Goal: Task Accomplishment & Management: Manage account settings

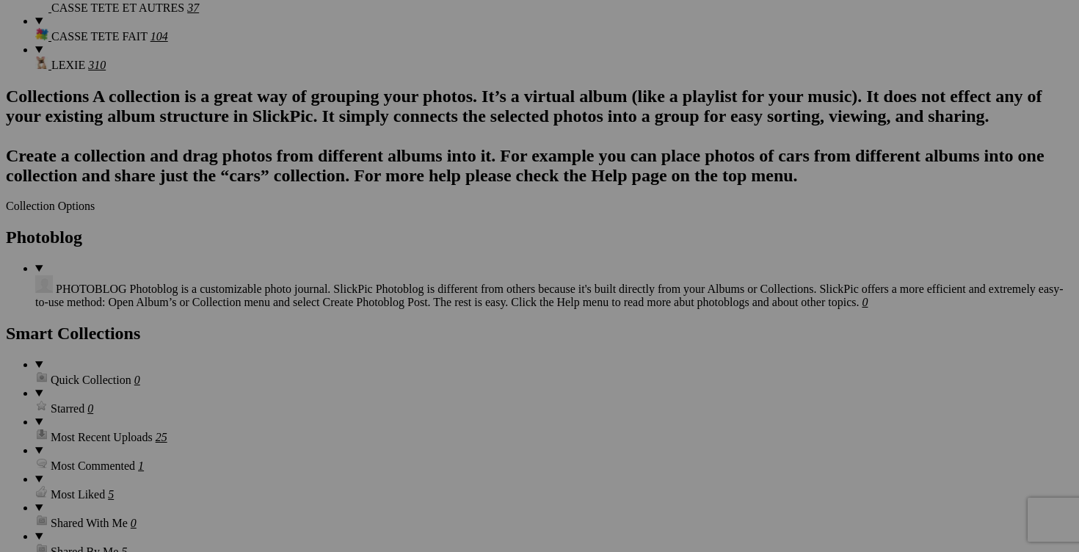
scroll to position [2015, 0]
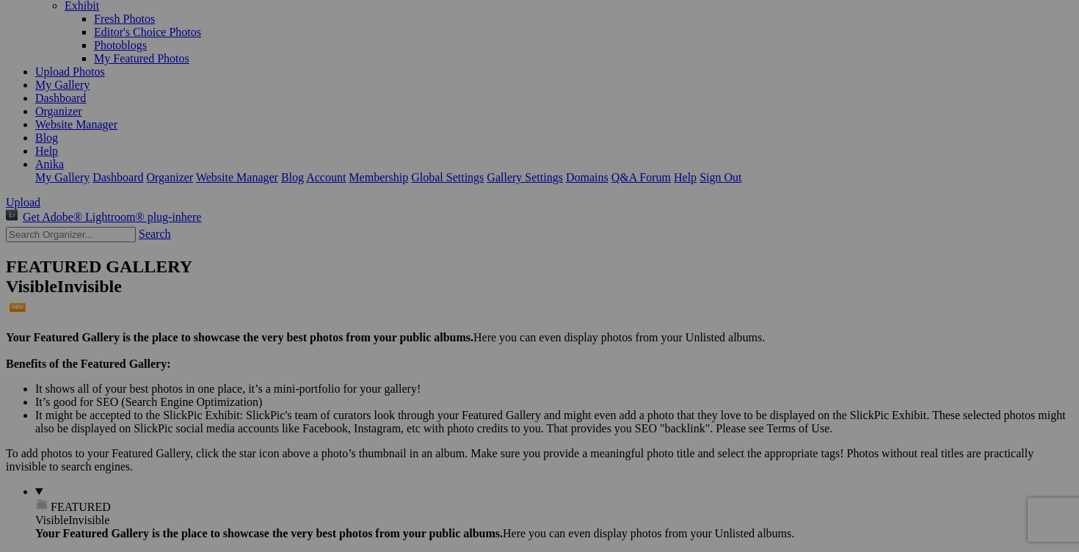
scroll to position [124, 0]
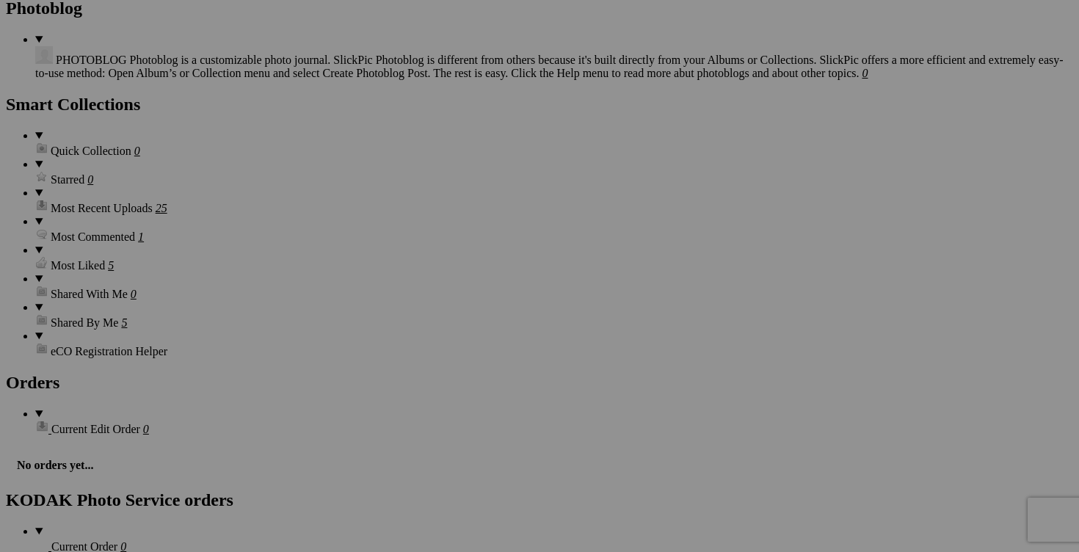
scroll to position [1819, 0]
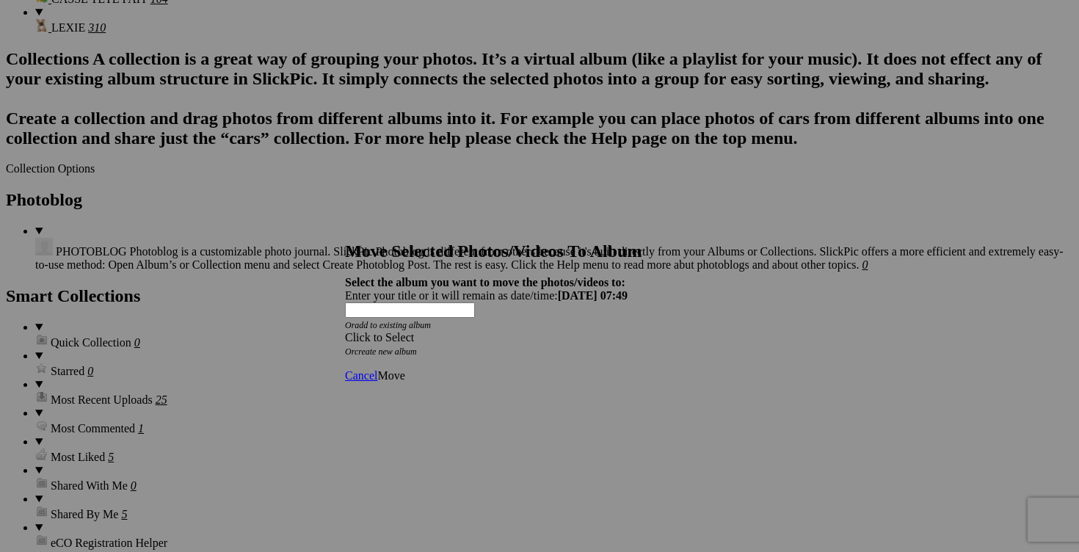
click at [345, 331] on span at bounding box center [345, 337] width 0 height 12
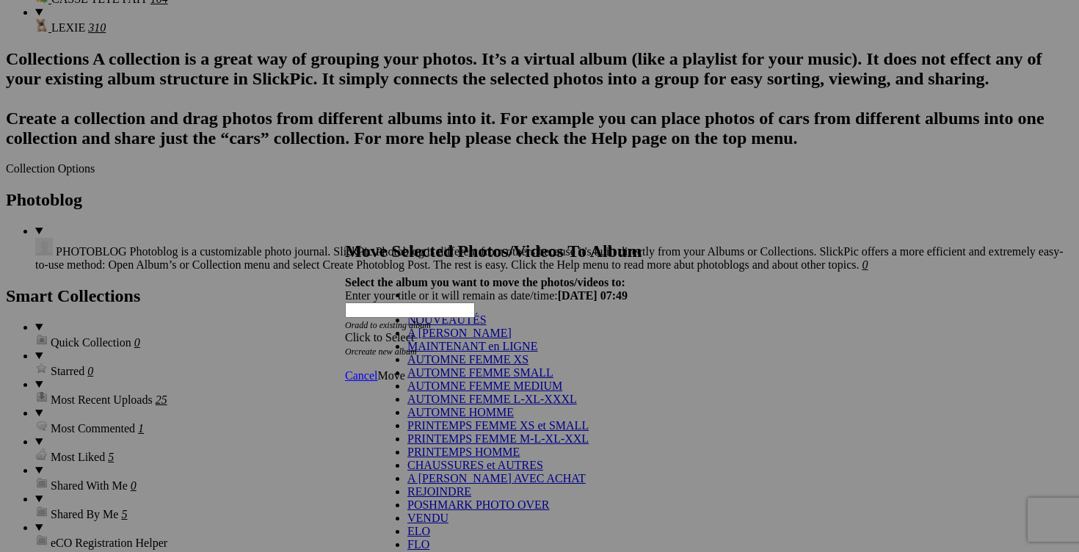
scroll to position [280, 0]
click at [495, 551] on link "2025/2026 AUTOMNE HIVER" at bounding box center [482, 557] width 150 height 12
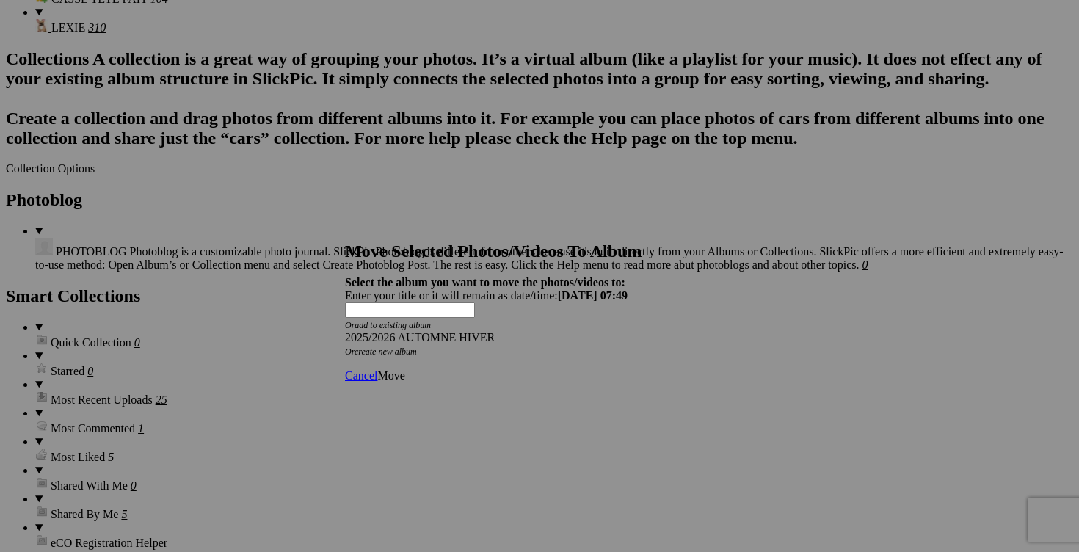
click at [405, 369] on span "Move" at bounding box center [390, 375] width 27 height 12
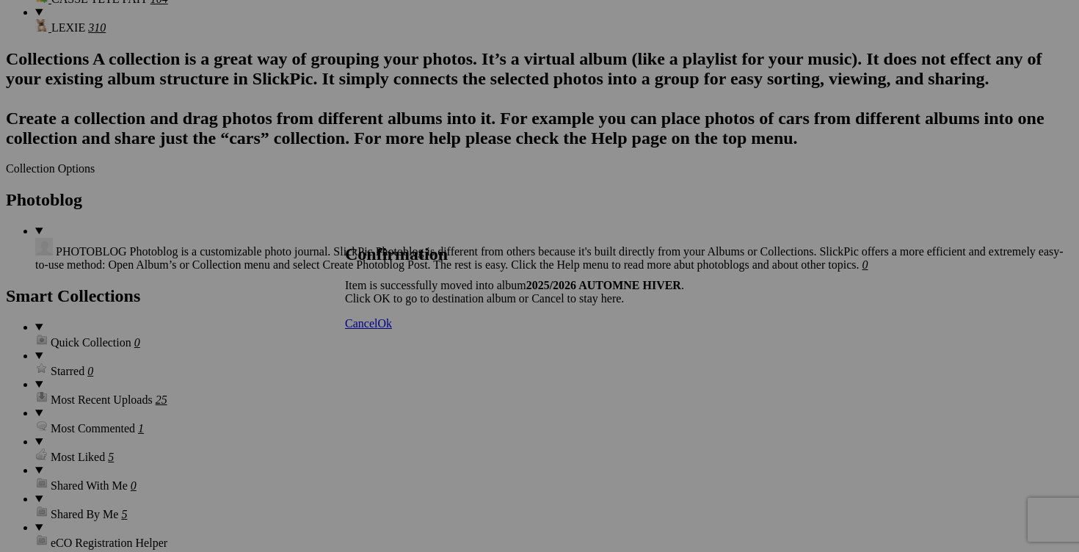
click at [377, 330] on span "Cancel" at bounding box center [361, 323] width 32 height 12
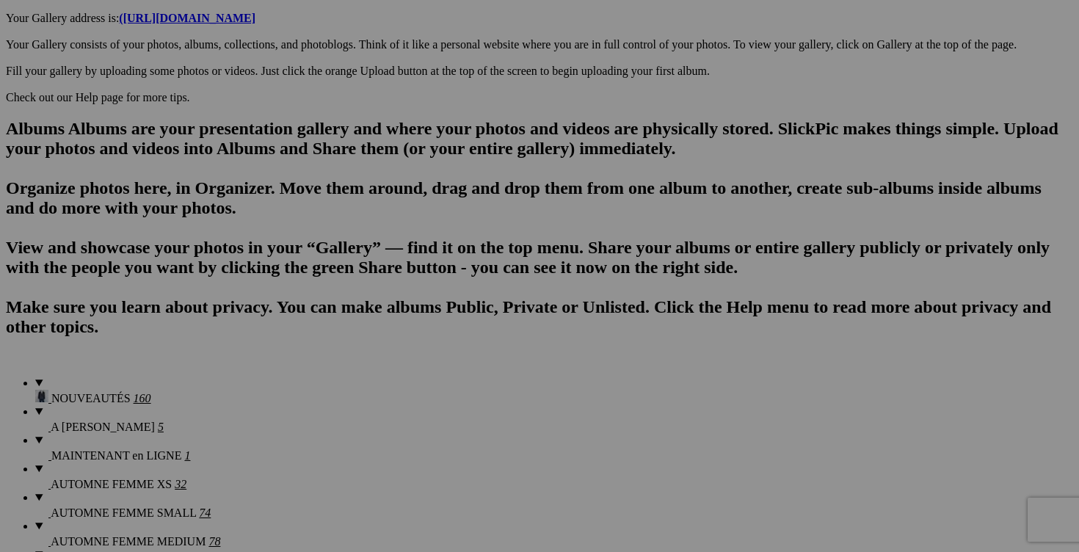
scroll to position [800, 0]
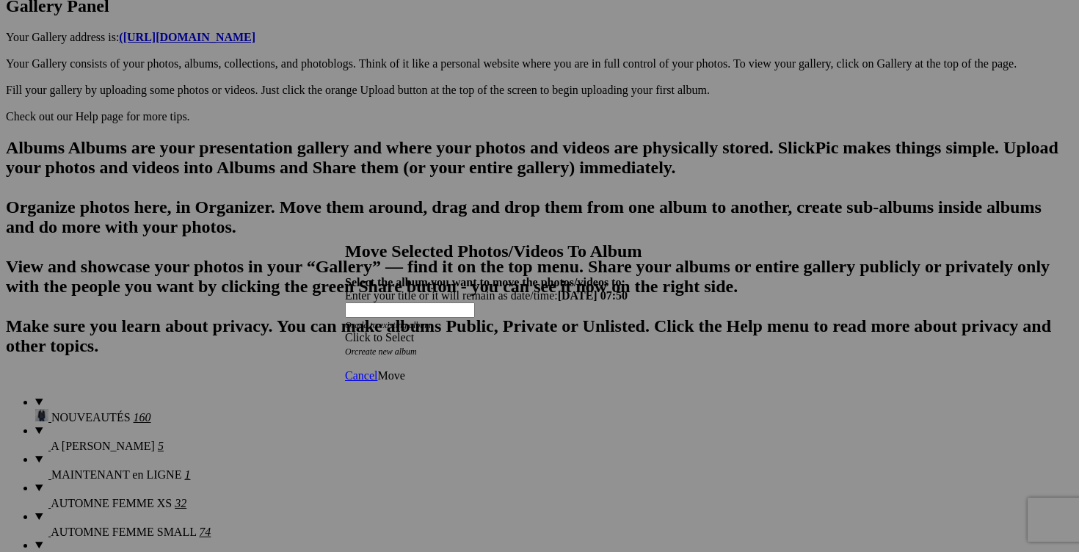
click at [345, 331] on span at bounding box center [345, 337] width 0 height 12
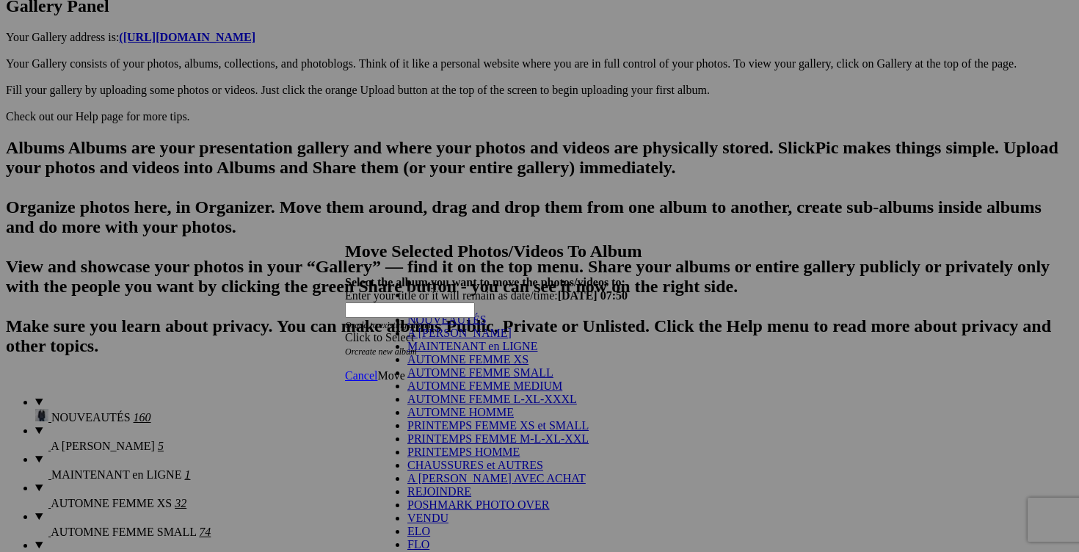
scroll to position [298, 0]
click at [485, 551] on link "2025/2026 AUTOMNE HIVER" at bounding box center [482, 557] width 150 height 12
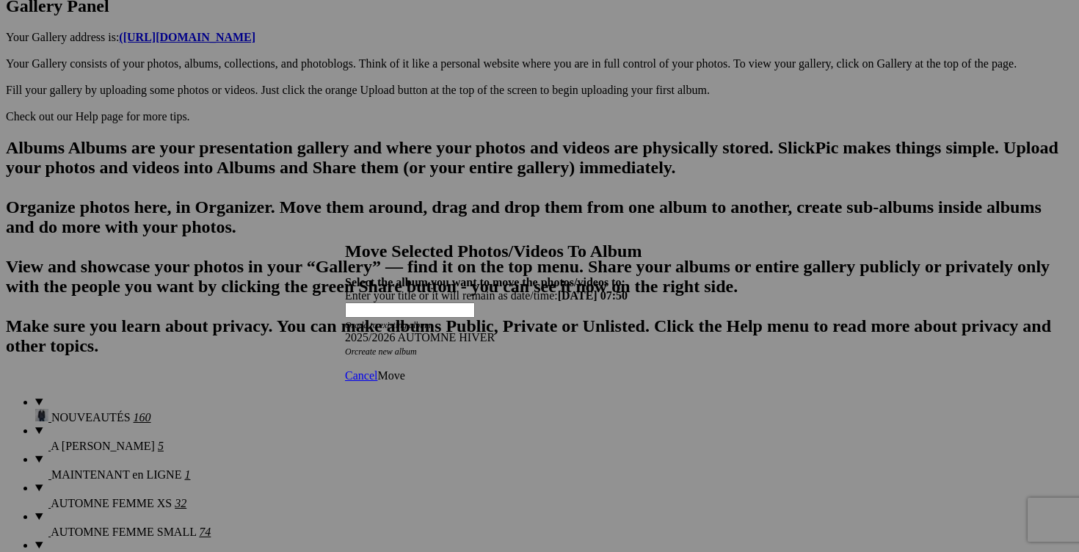
click at [405, 369] on span "Move" at bounding box center [390, 375] width 27 height 12
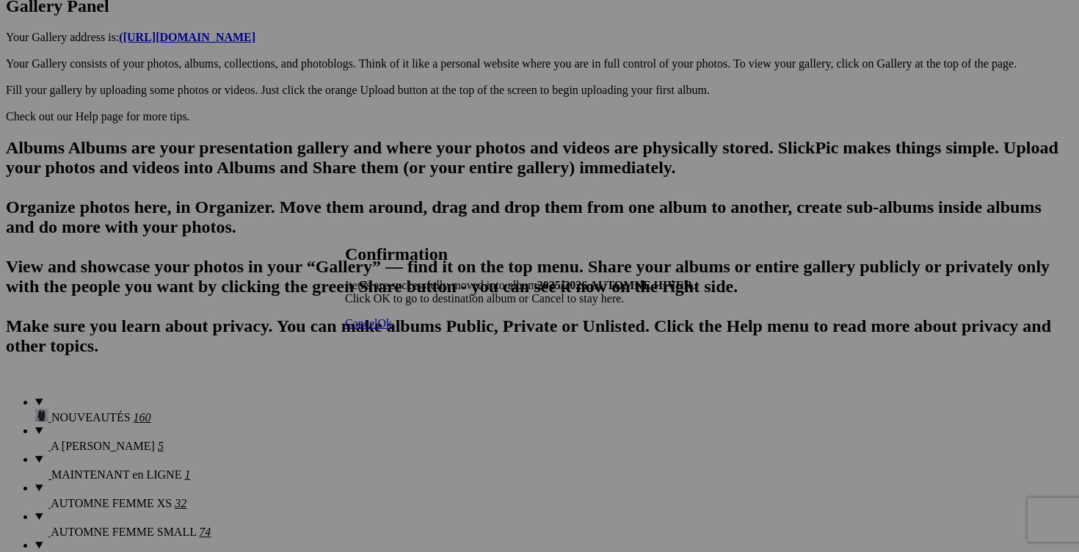
click at [377, 330] on link "Cancel" at bounding box center [361, 323] width 32 height 12
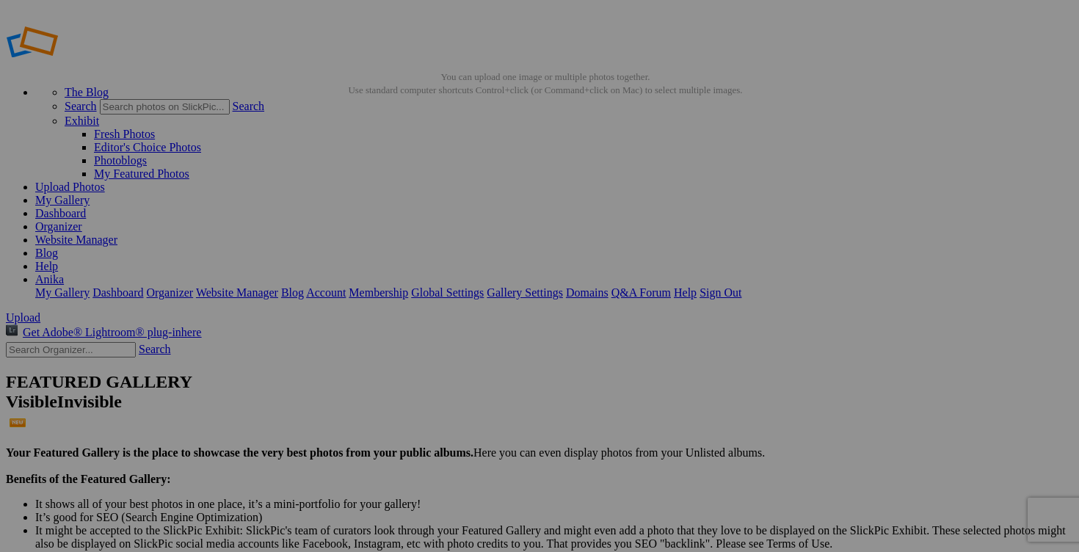
scroll to position [0, 0]
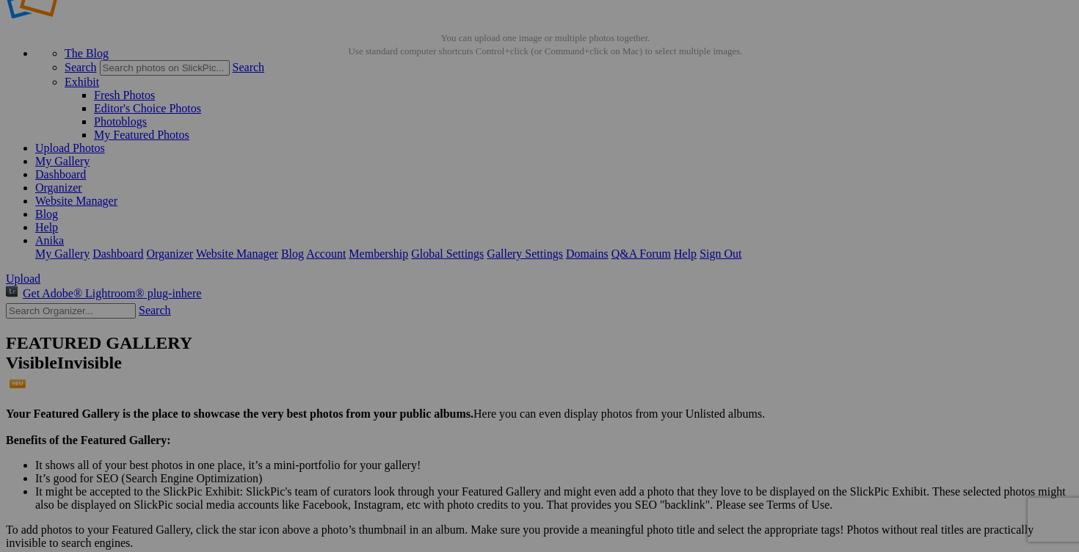
scroll to position [87, 0]
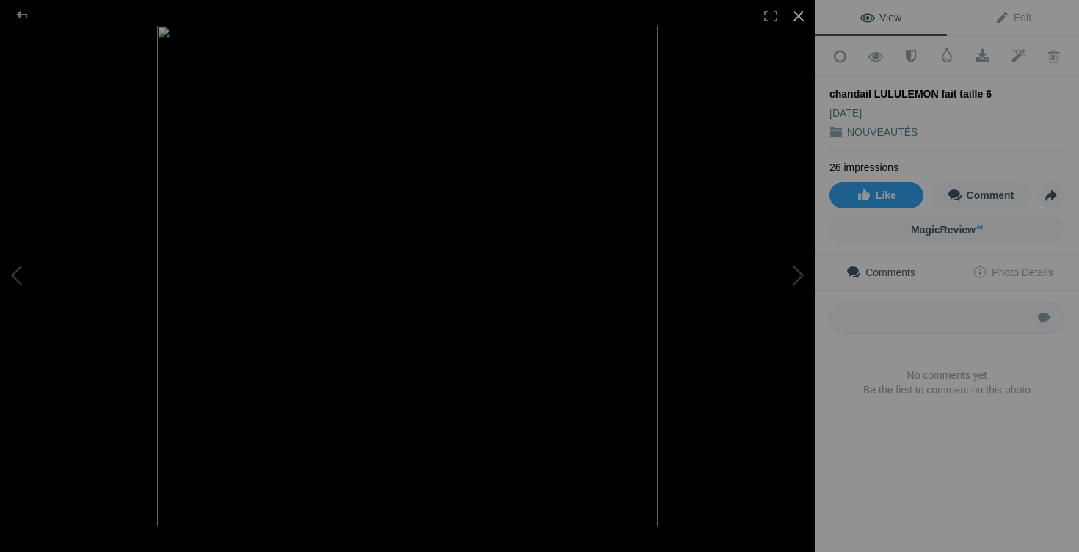
click at [800, 14] on div at bounding box center [799, 16] width 32 height 32
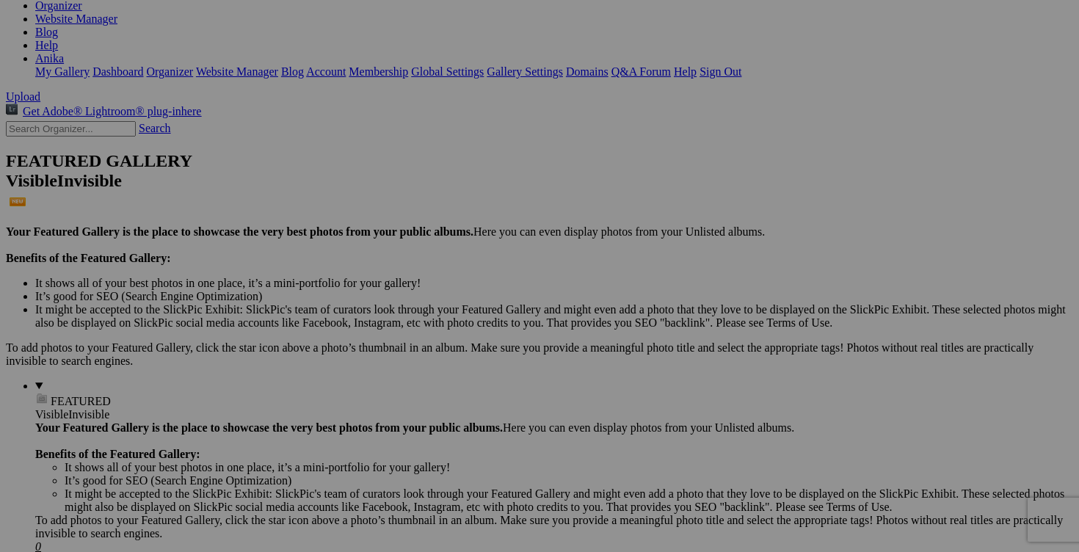
scroll to position [259, 0]
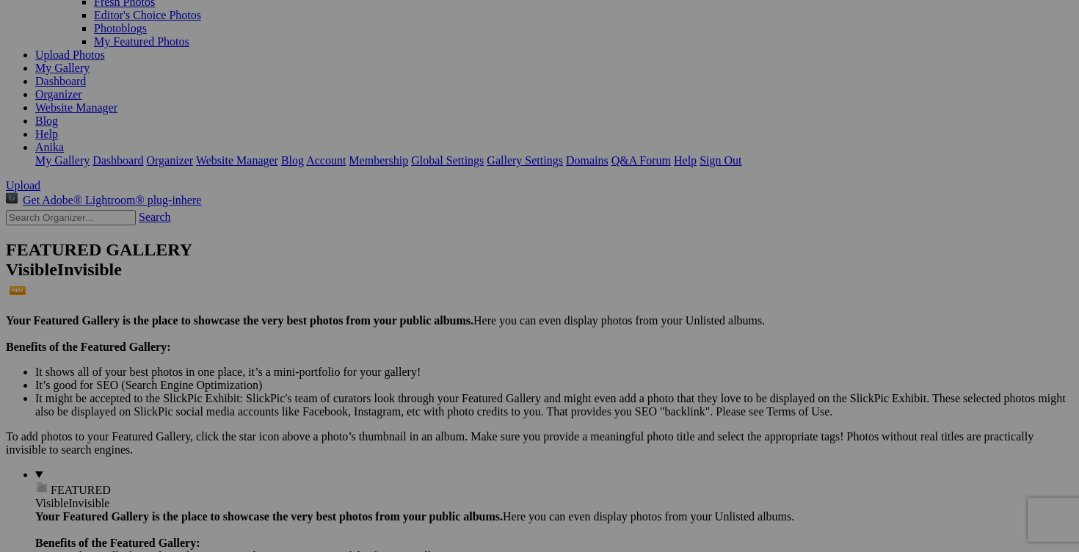
scroll to position [285, 0]
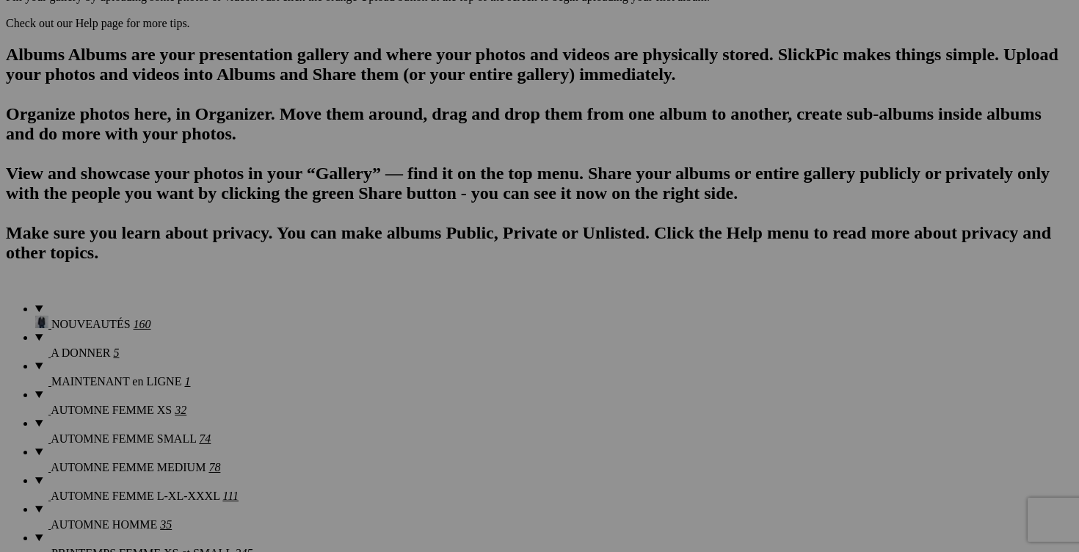
scroll to position [875, 0]
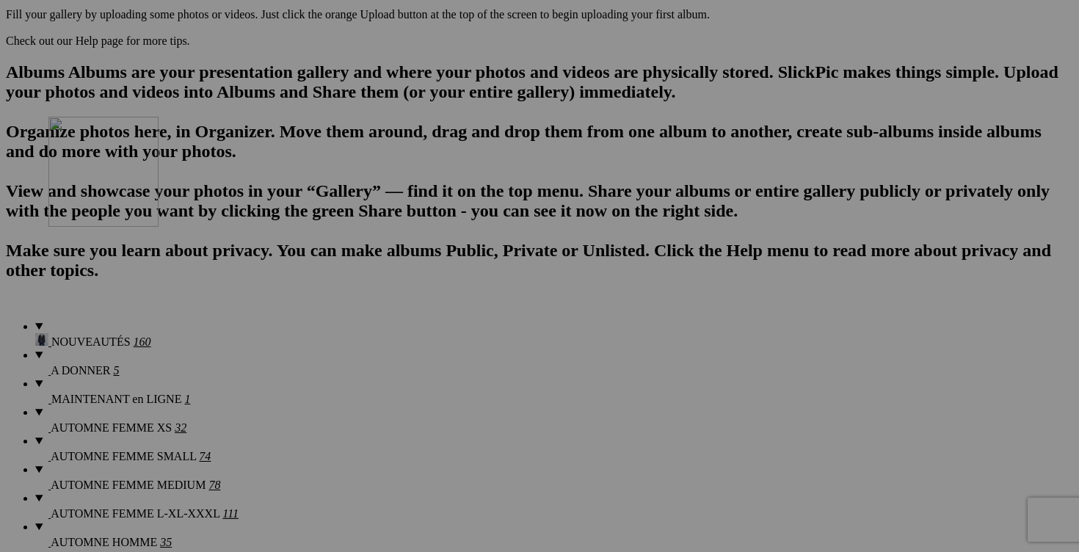
drag, startPoint x: 650, startPoint y: 278, endPoint x: 258, endPoint y: 244, distance: 392.9
drag, startPoint x: 951, startPoint y: 107, endPoint x: 632, endPoint y: 261, distance: 353.7
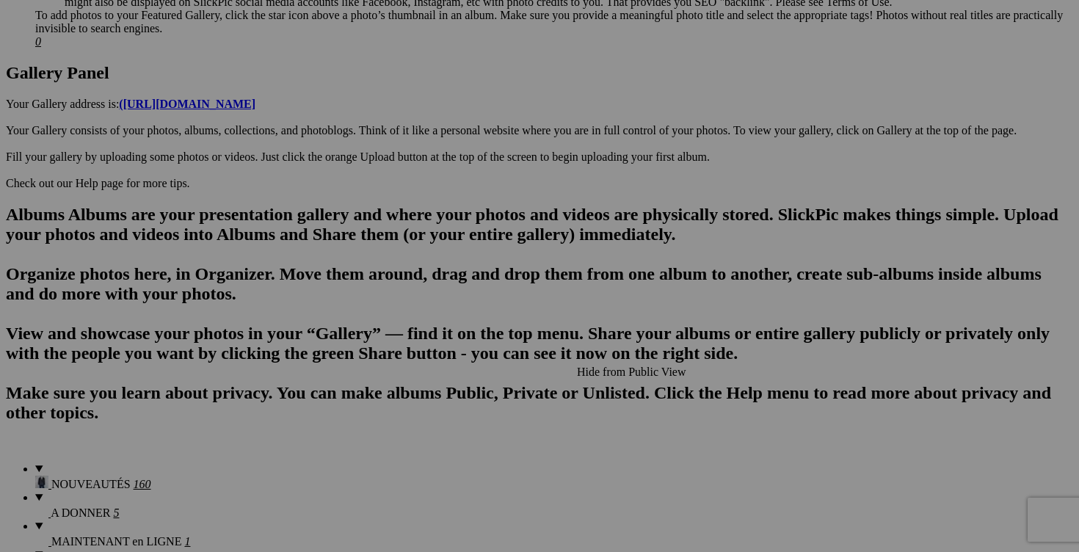
scroll to position [725, 0]
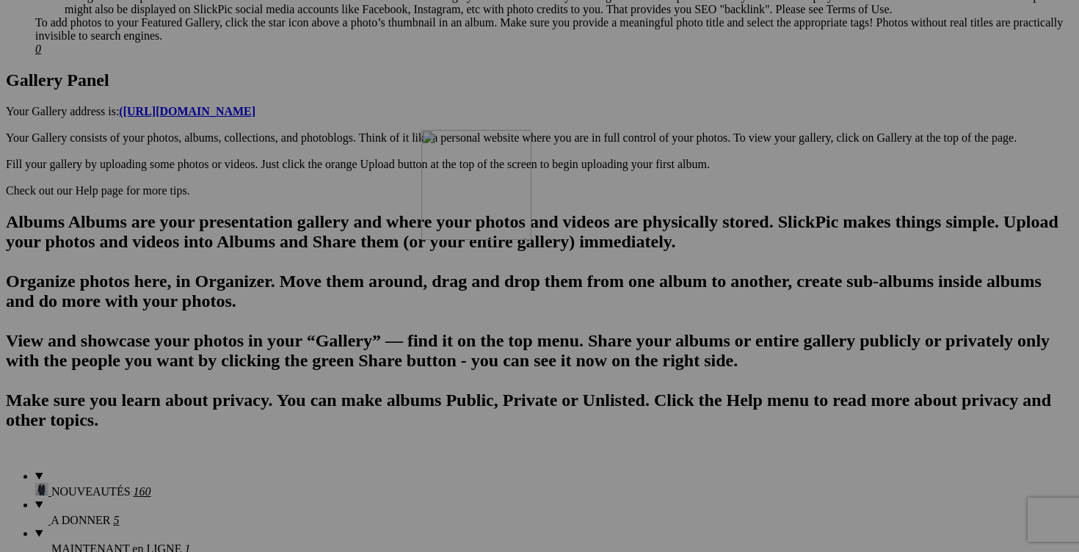
drag, startPoint x: 800, startPoint y: 252, endPoint x: 632, endPoint y: 256, distance: 168.2
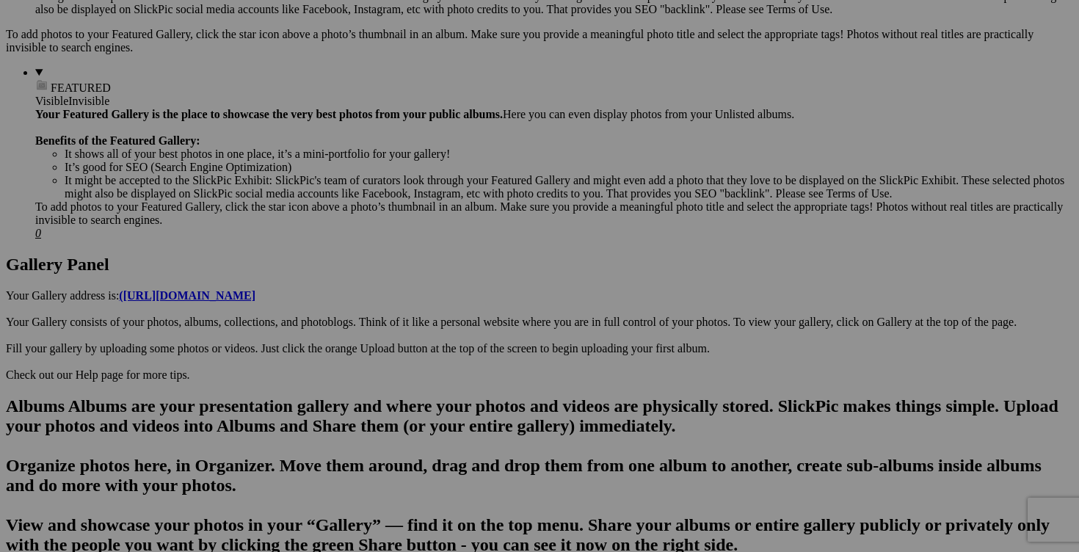
scroll to position [512, 0]
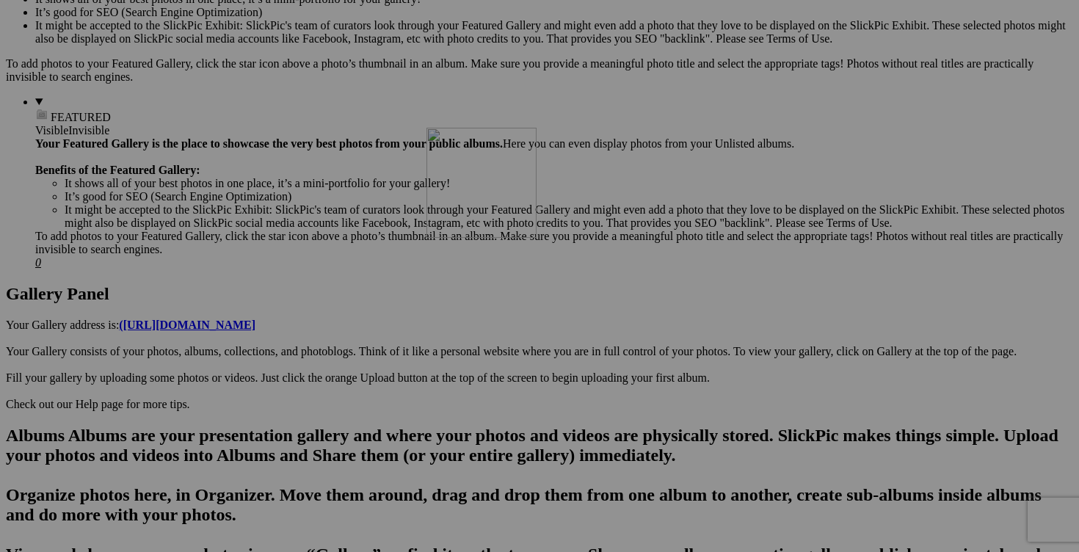
drag, startPoint x: 814, startPoint y: 276, endPoint x: 637, endPoint y: 254, distance: 177.6
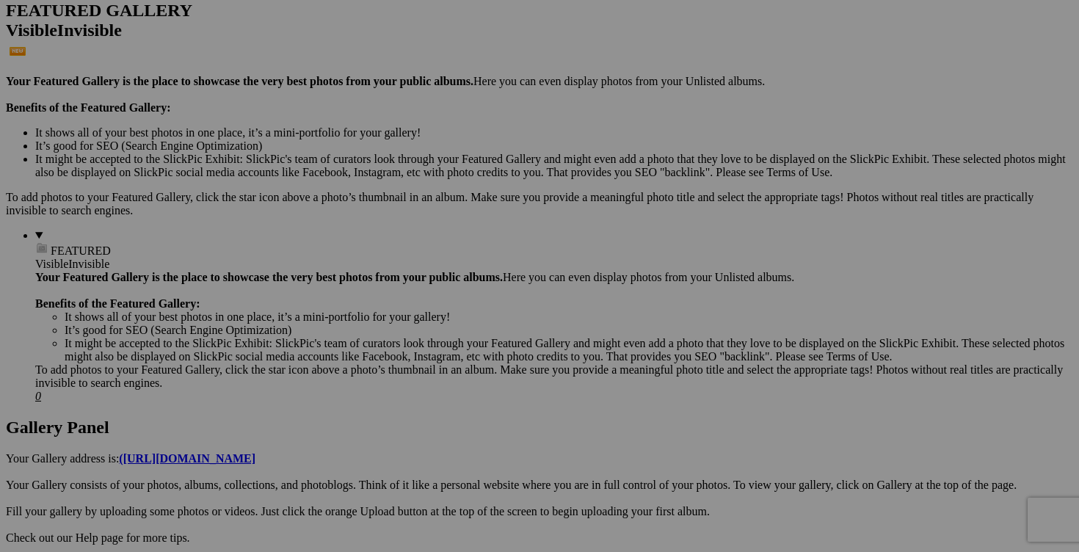
scroll to position [345, 0]
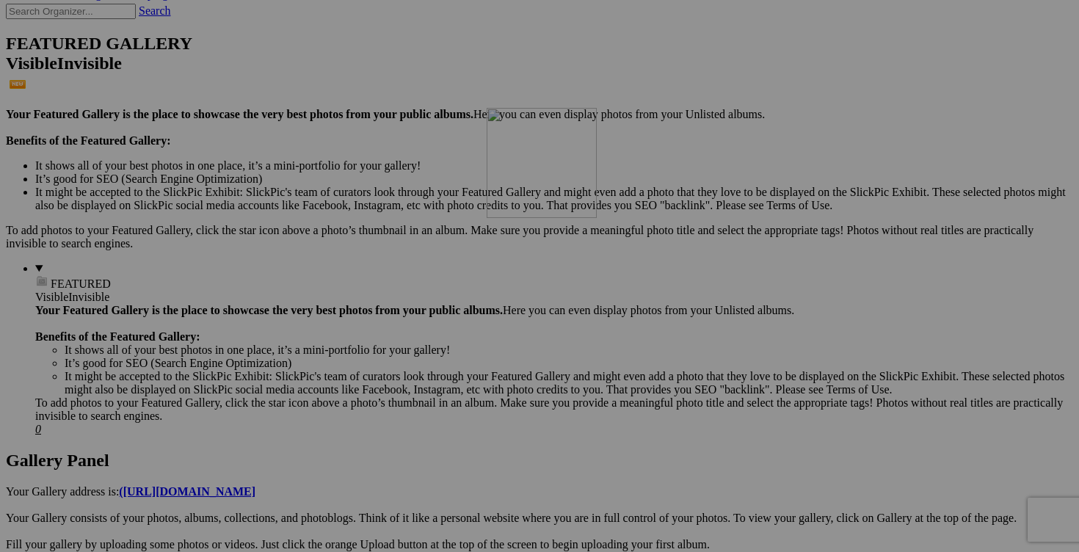
drag, startPoint x: 377, startPoint y: 265, endPoint x: 698, endPoint y: 236, distance: 322.9
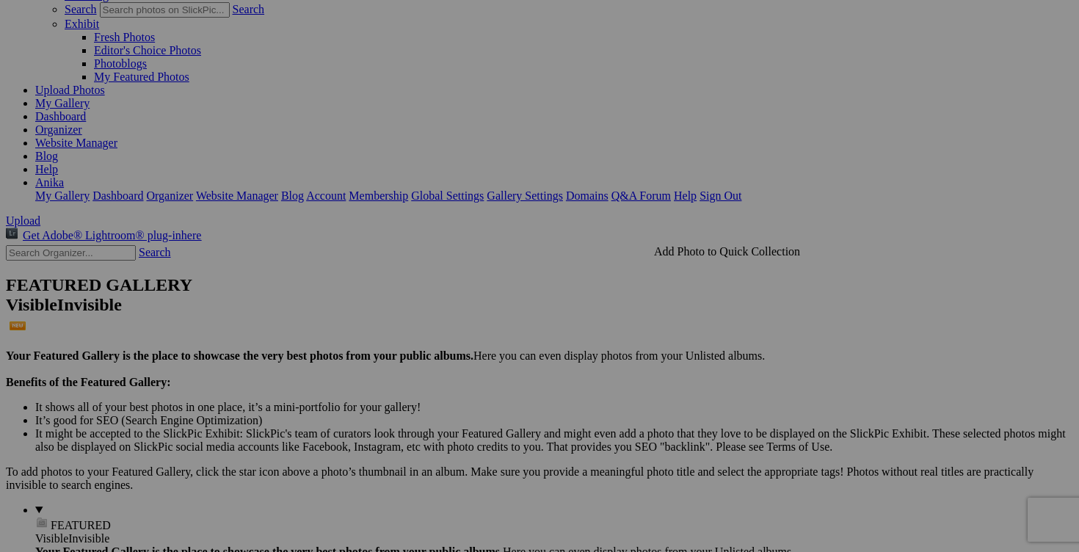
scroll to position [96, 0]
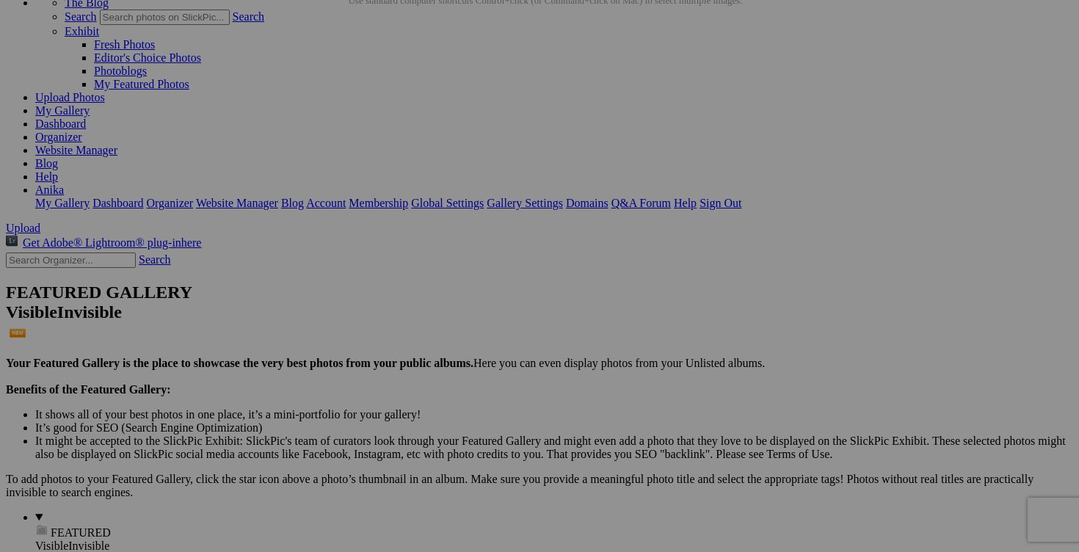
type input "2026 PRINTEMPS ÉTÉ"
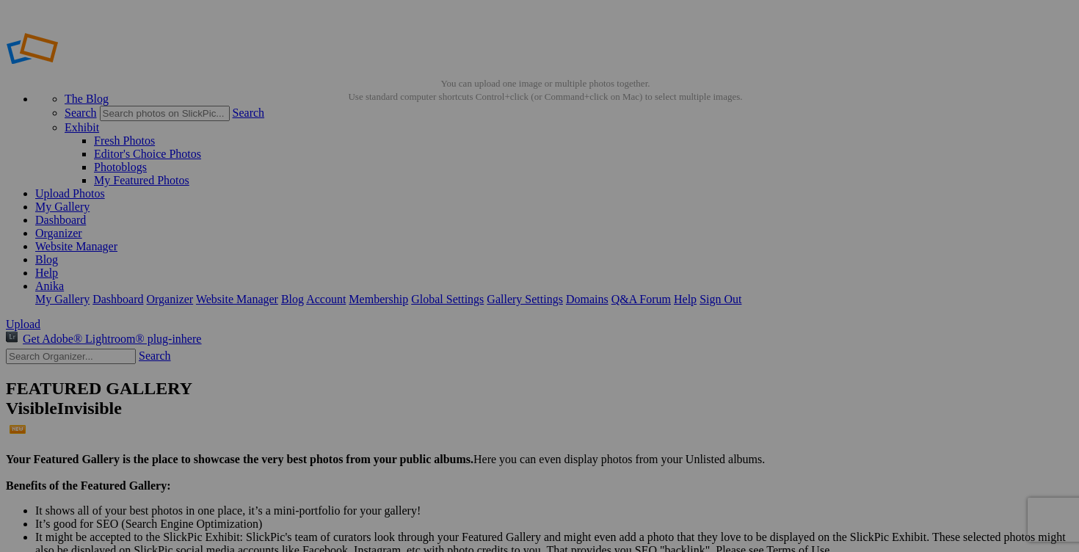
type input "2025/2026 AUTOMNE HIVER"
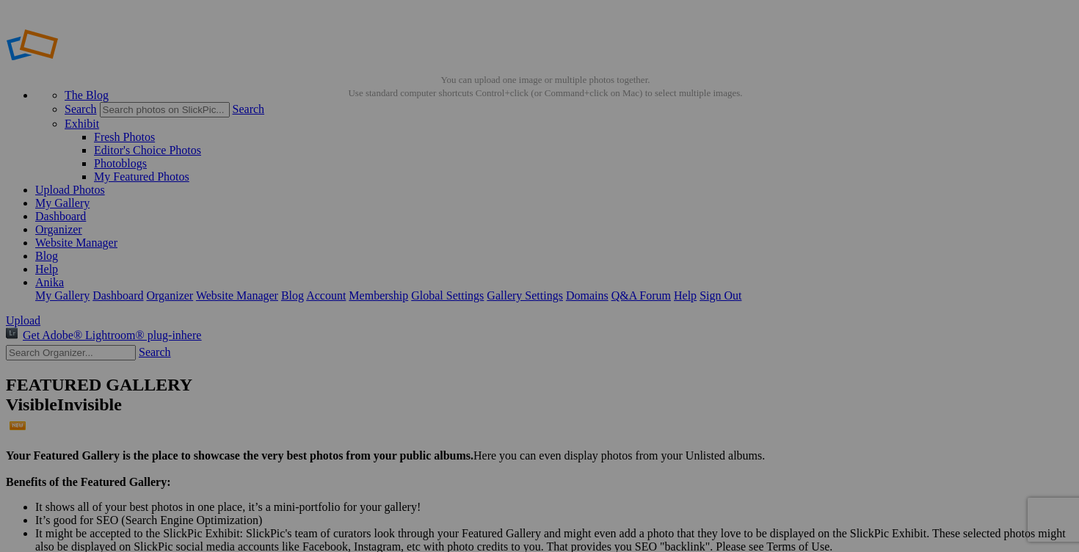
scroll to position [13, 0]
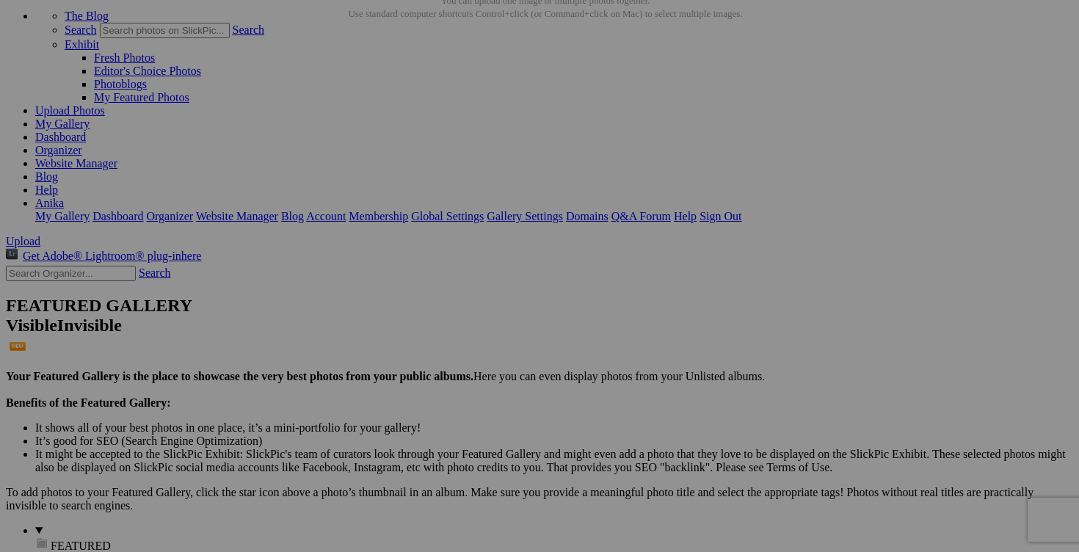
scroll to position [278, 0]
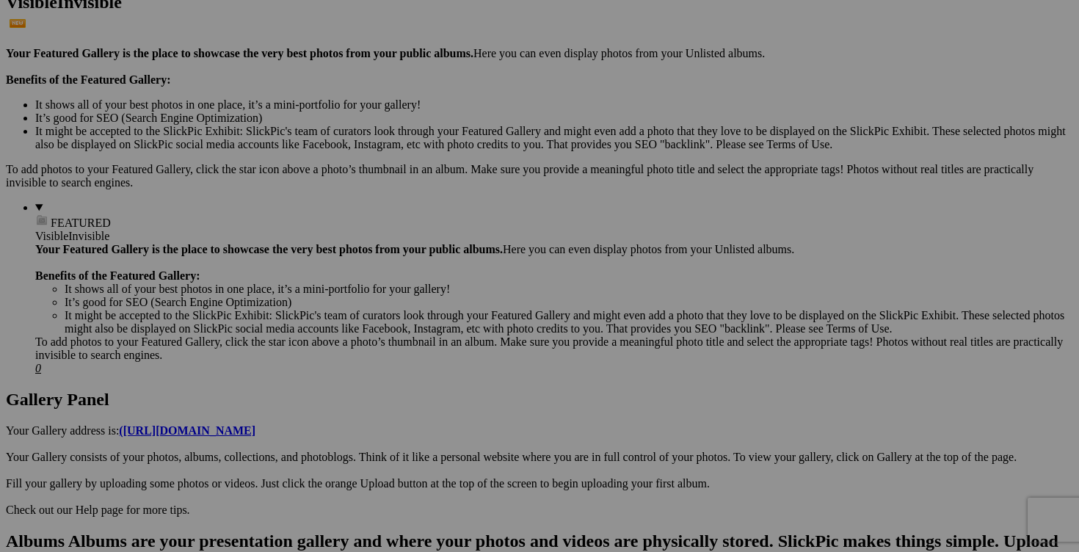
scroll to position [407, 0]
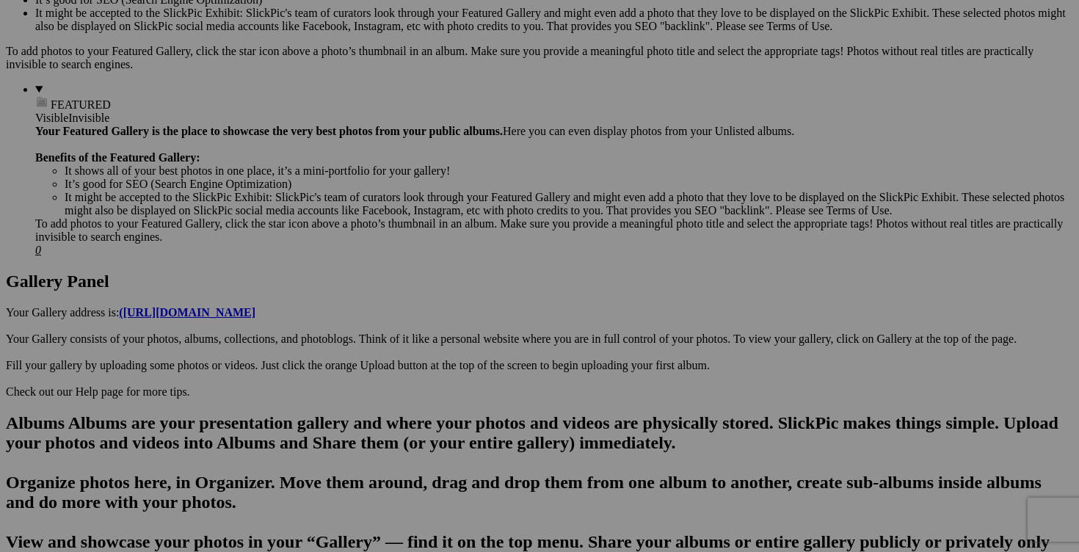
scroll to position [612, 0]
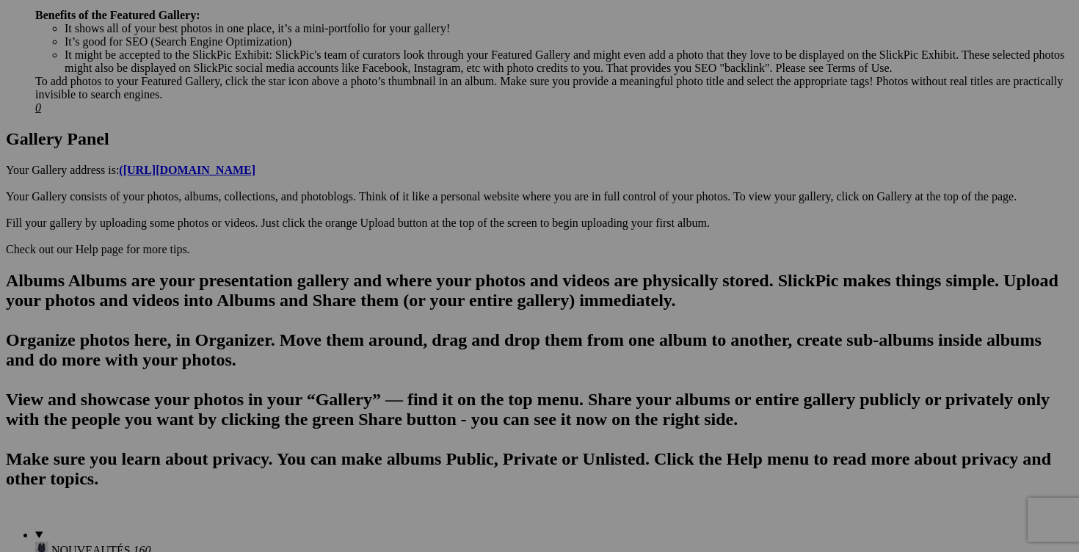
scroll to position [813, 0]
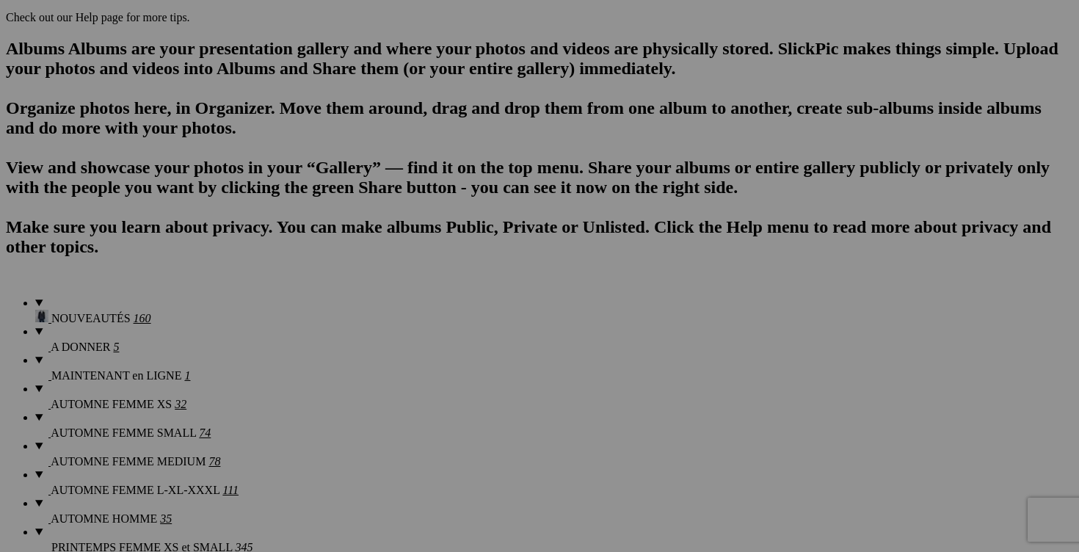
scroll to position [960, 0]
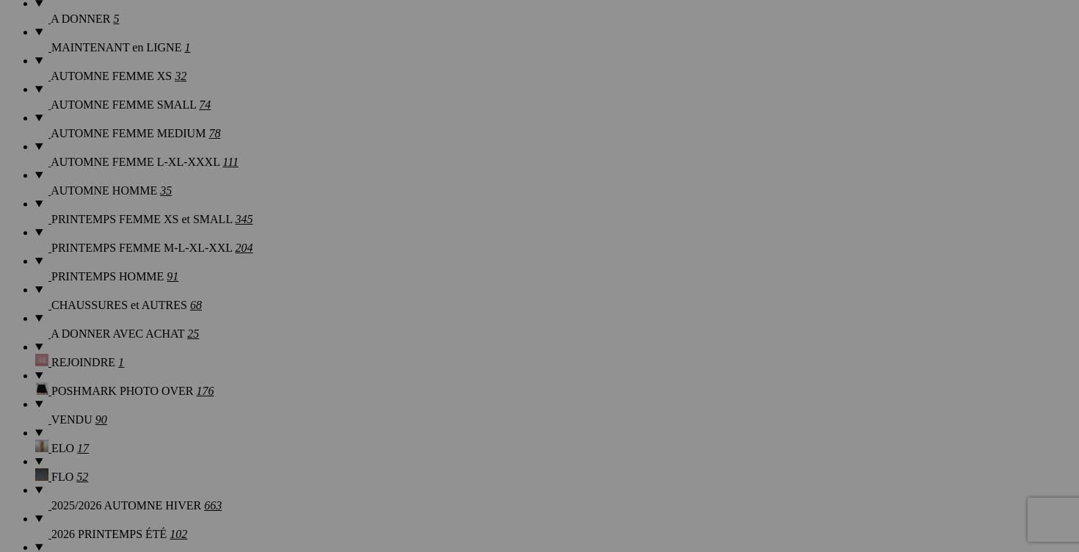
scroll to position [1232, 0]
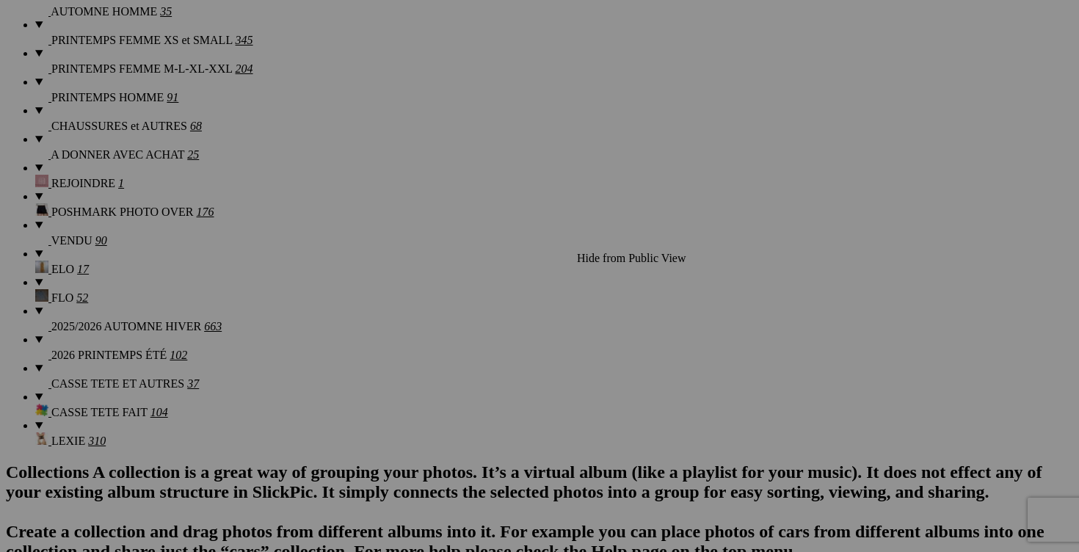
scroll to position [1418, 0]
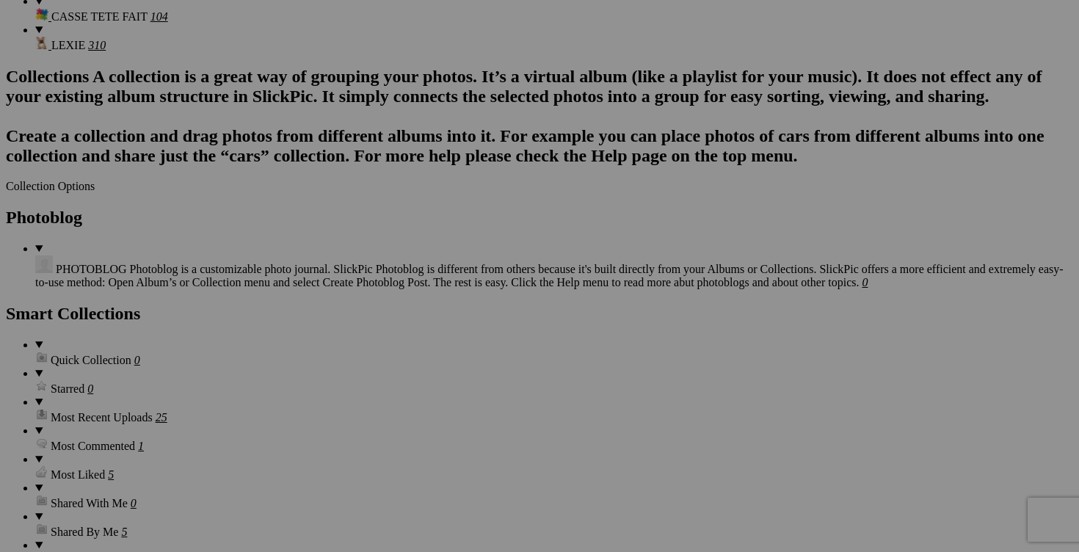
scroll to position [1898, 0]
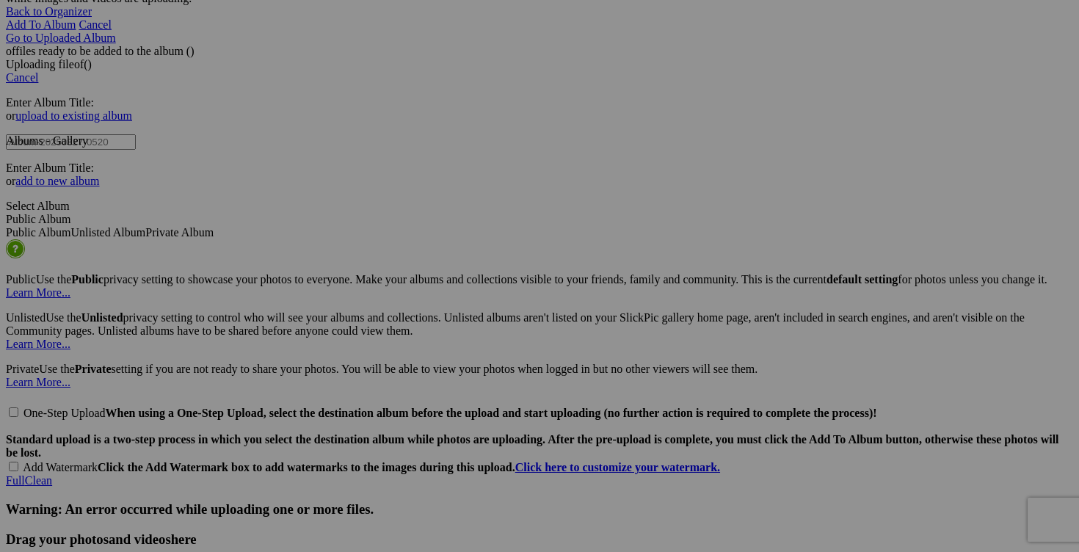
scroll to position [3098, 0]
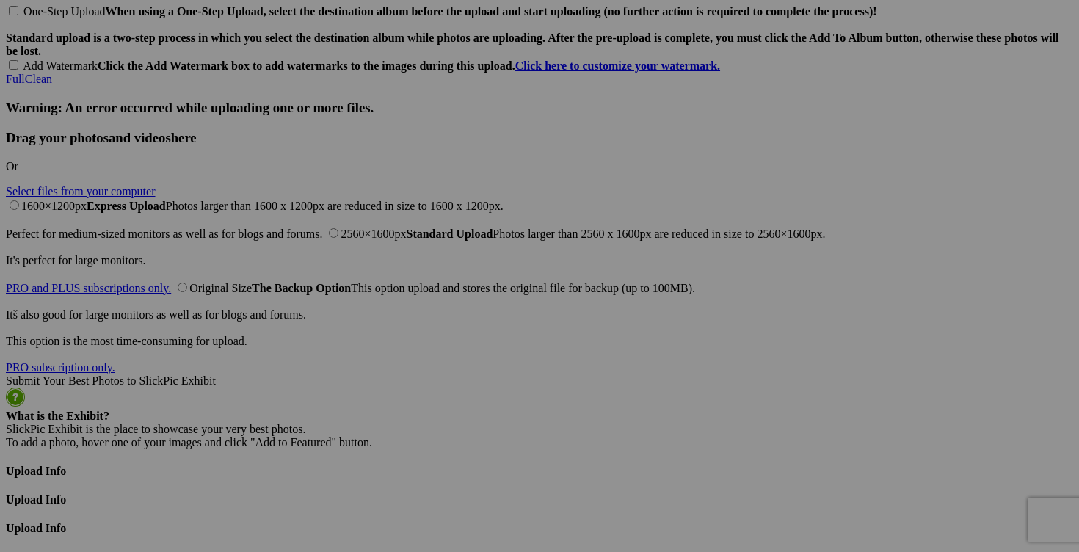
scroll to position [3504, 0]
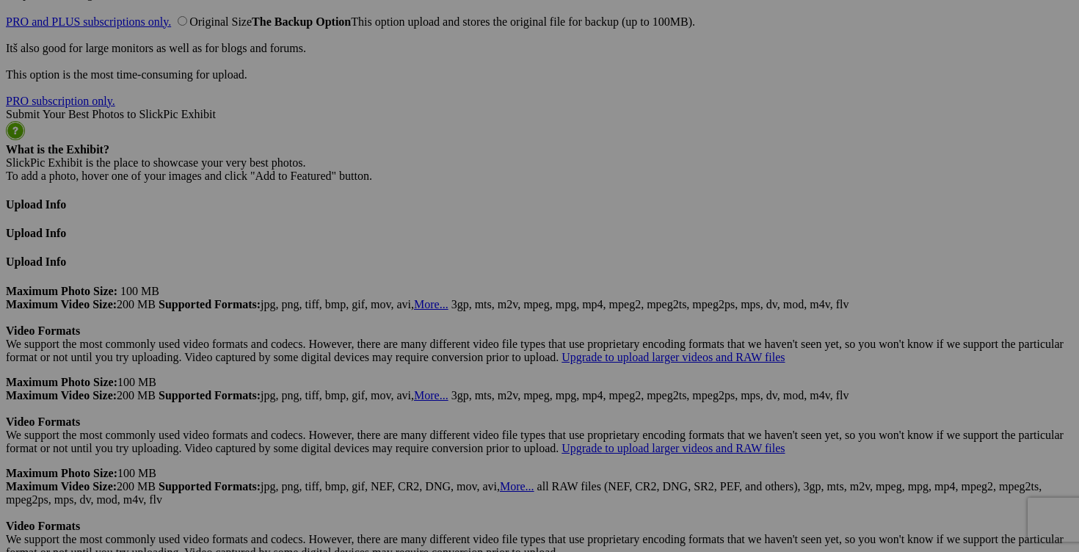
scroll to position [3764, 0]
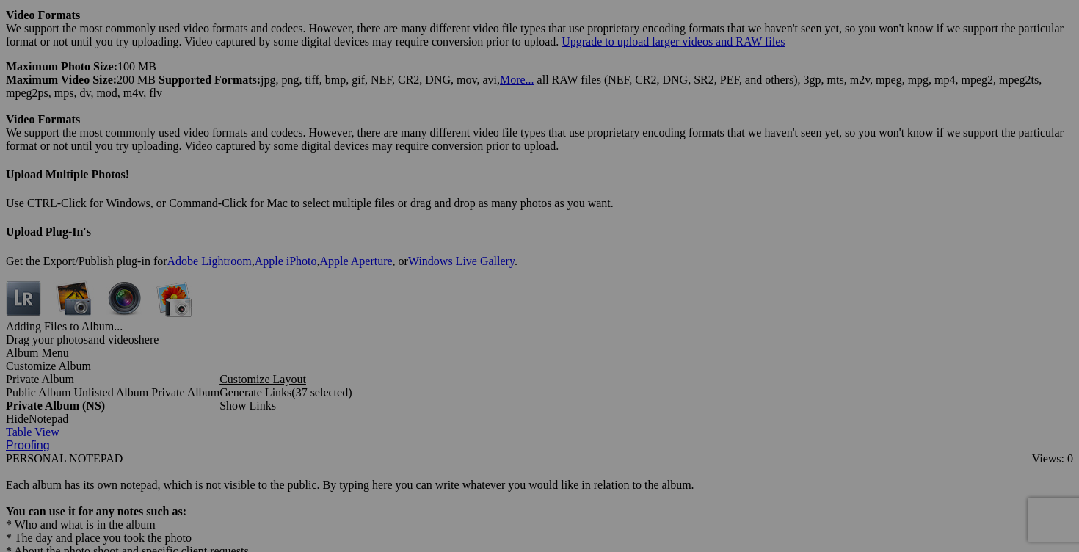
scroll to position [4191, 0]
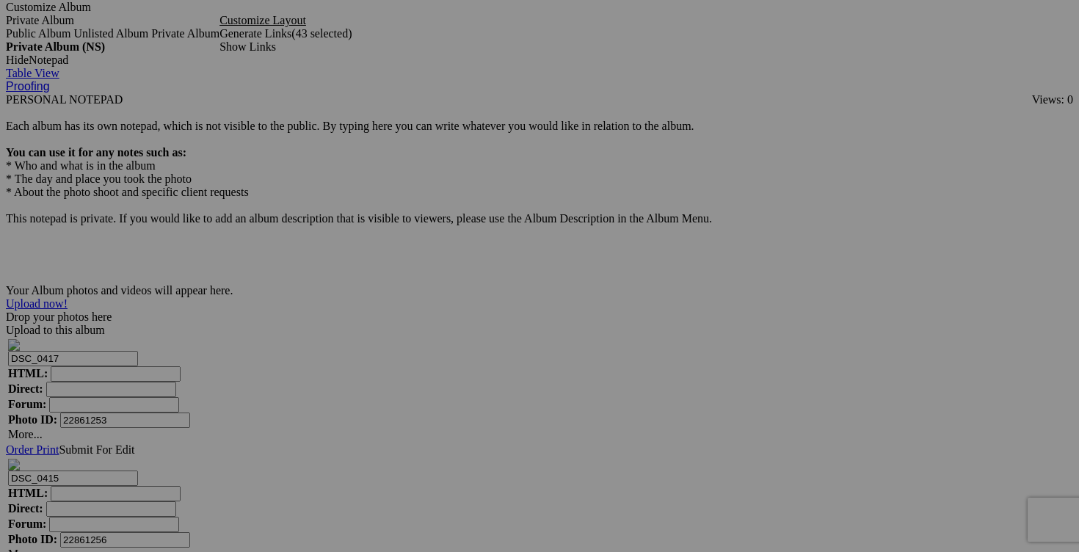
scroll to position [4532, 0]
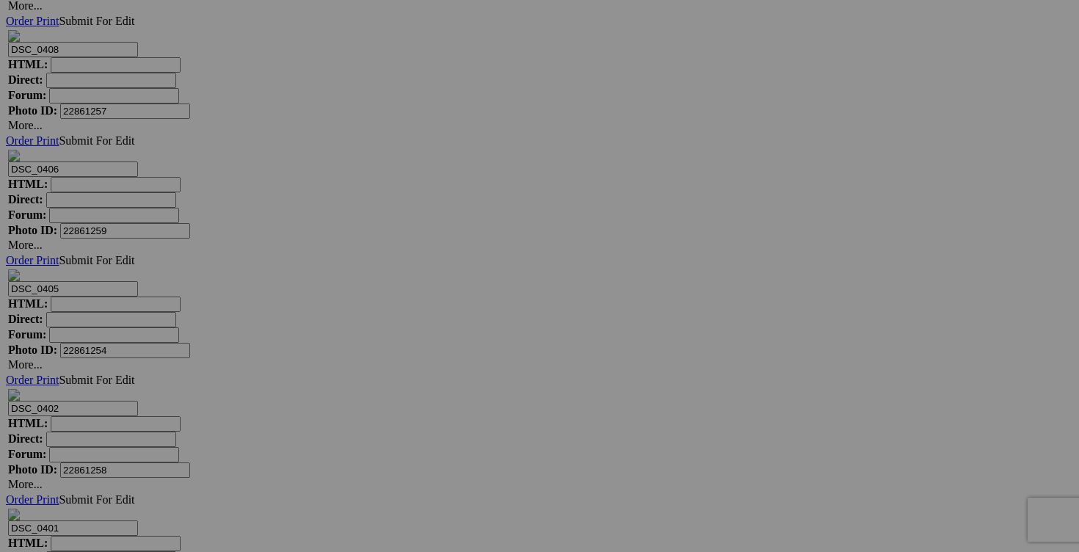
scroll to position [5082, 0]
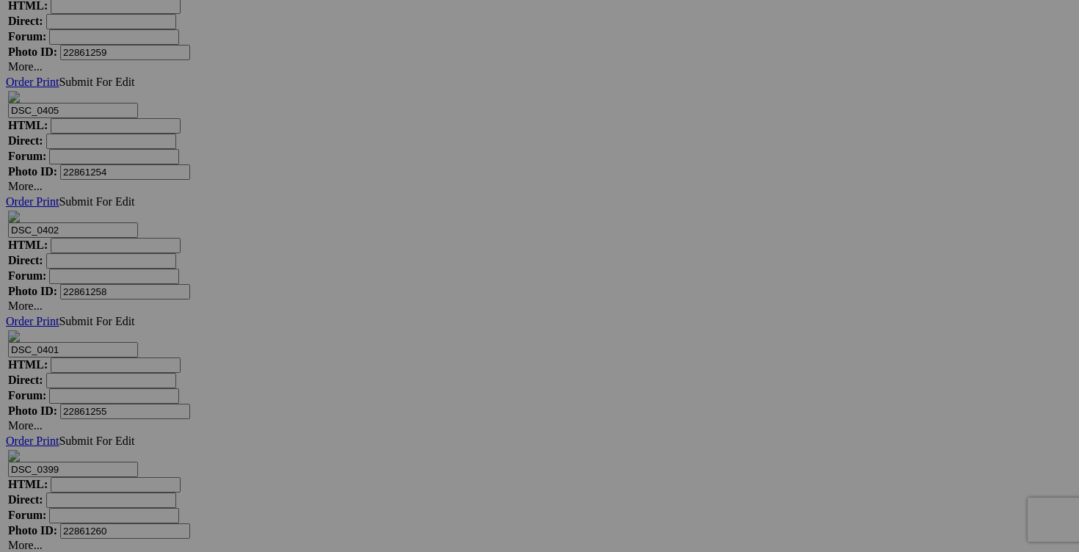
scroll to position [5272, 0]
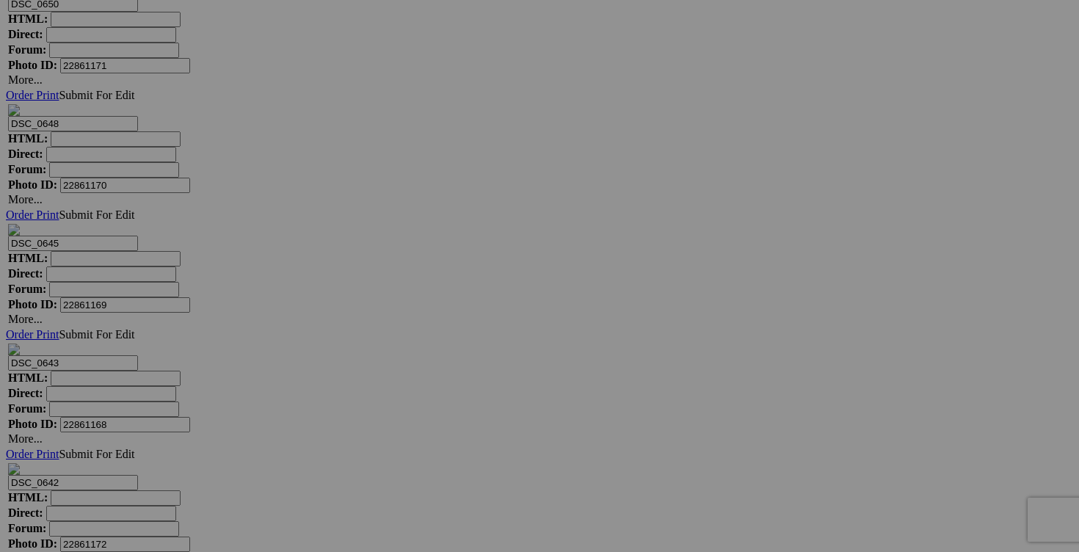
scroll to position [6446, 0]
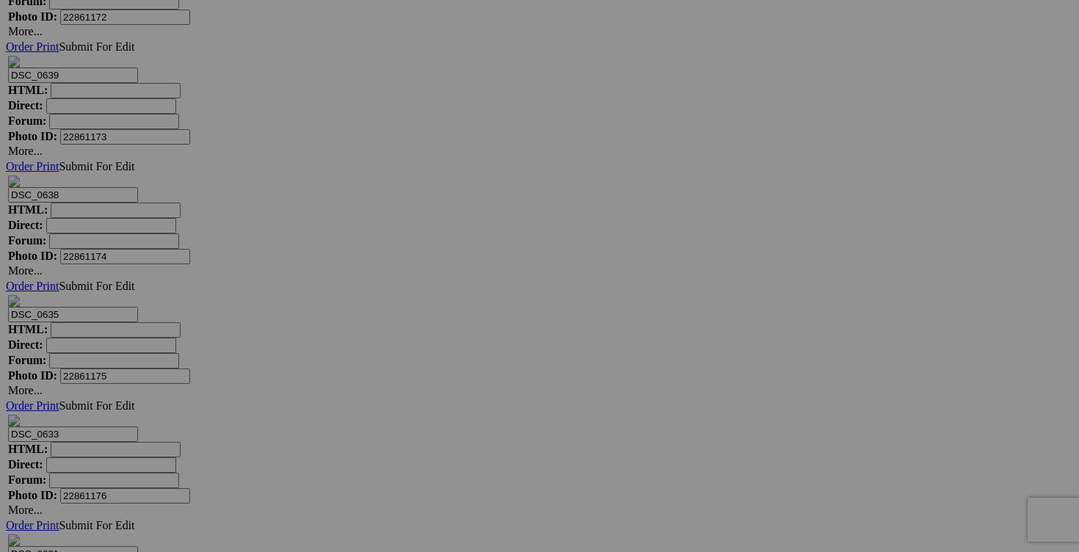
scroll to position [6970, 0]
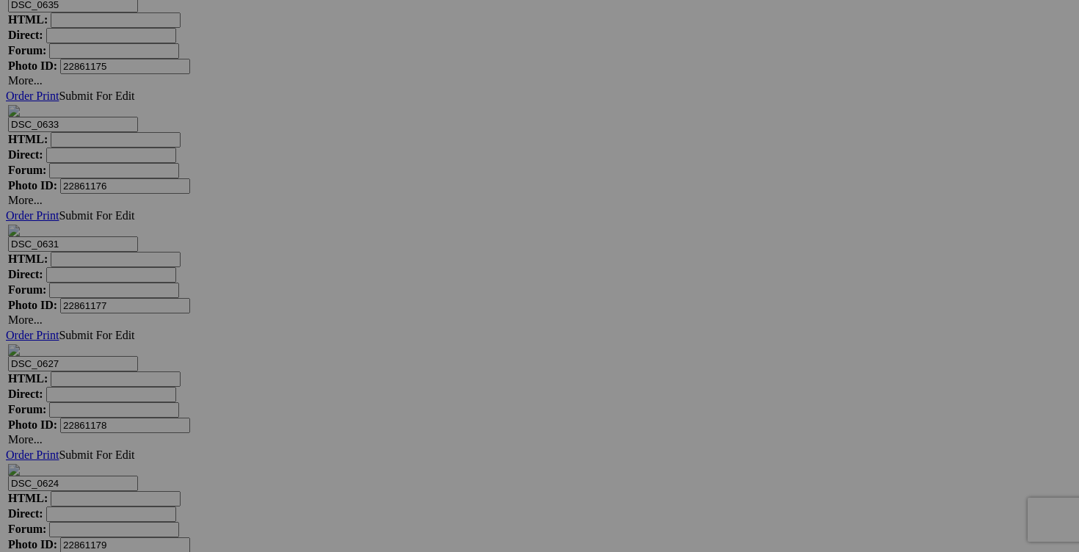
scroll to position [7278, 0]
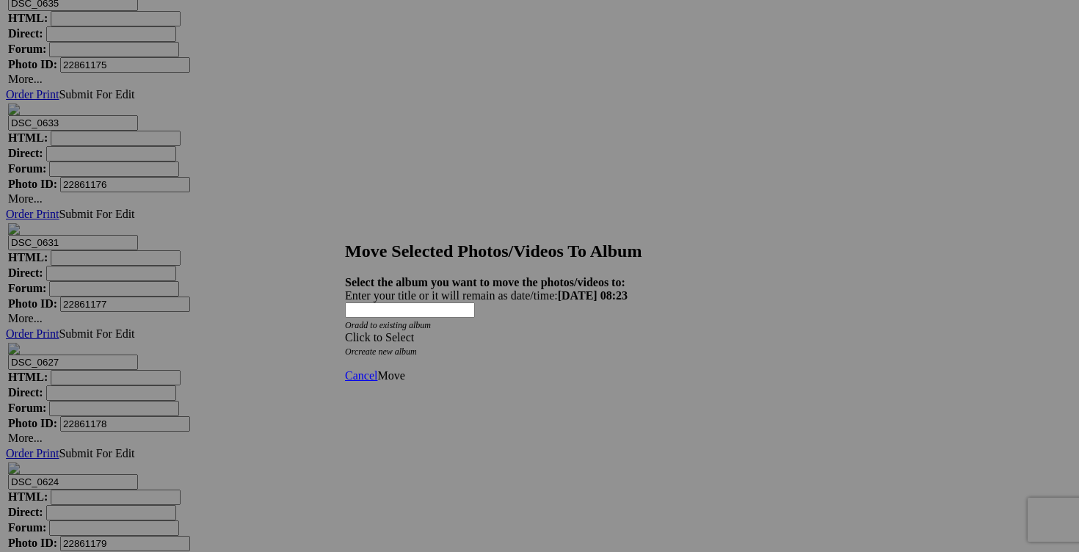
click at [625, 331] on div "Click to Select" at bounding box center [539, 337] width 389 height 13
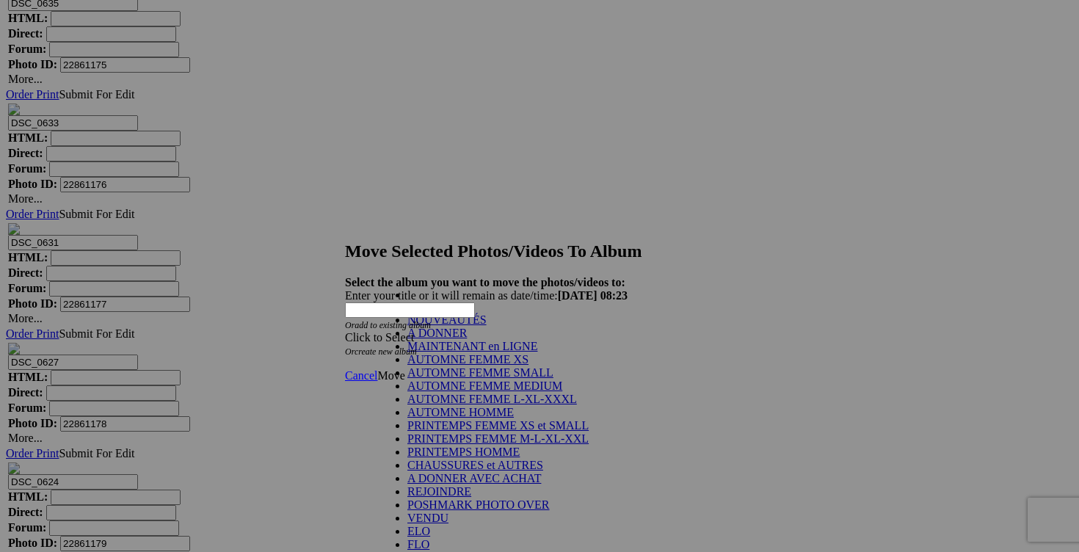
scroll to position [305, 0]
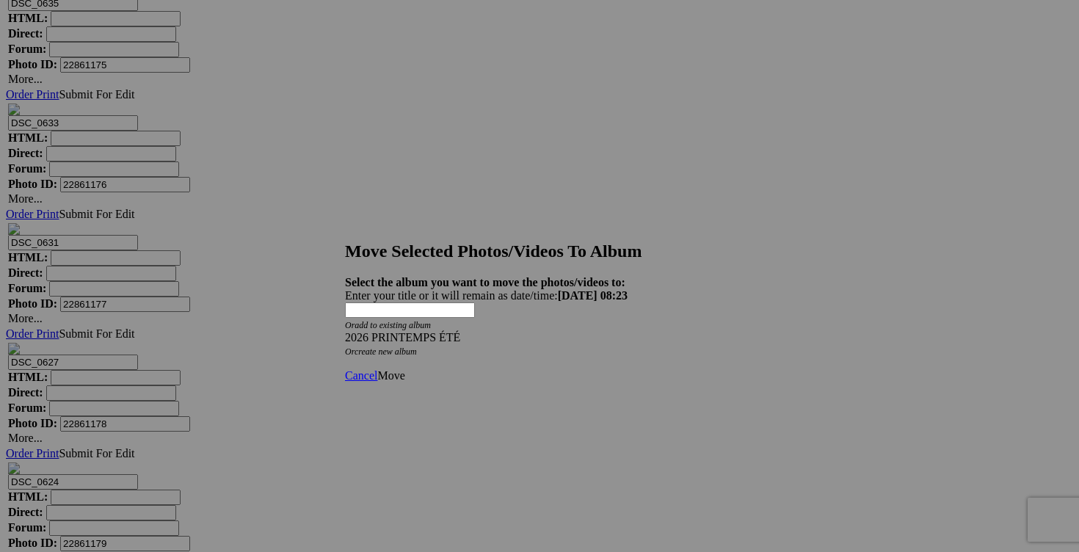
click at [405, 369] on span "Move" at bounding box center [390, 375] width 27 height 12
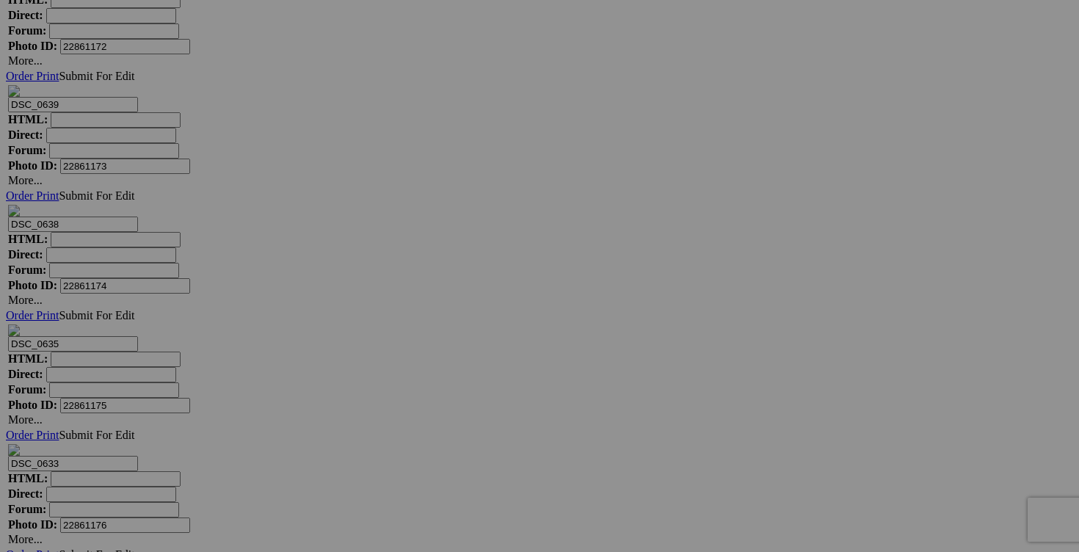
scroll to position [6906, 0]
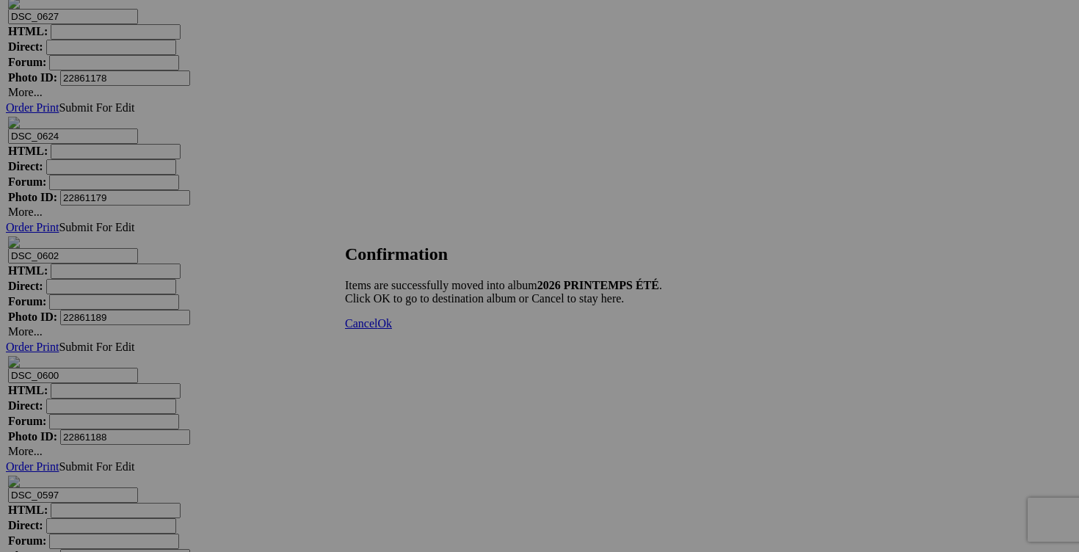
click at [377, 330] on span "Cancel" at bounding box center [361, 323] width 32 height 12
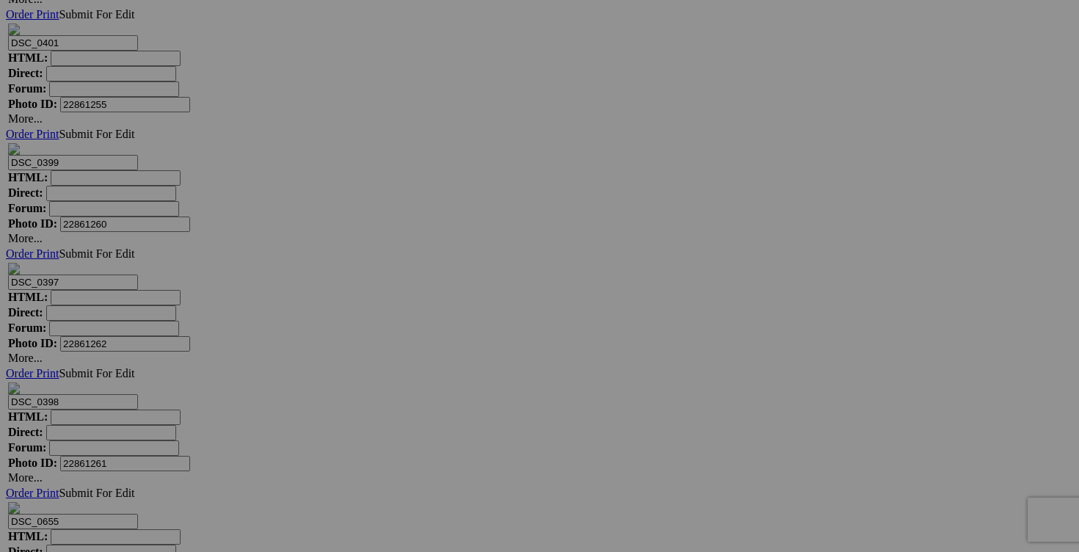
scroll to position [5442, 0]
